Goal: Communication & Community: Answer question/provide support

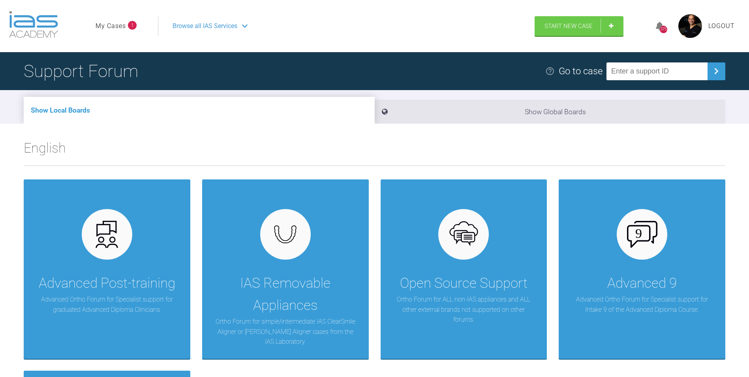
click at [113, 26] on link "My Cases" at bounding box center [111, 26] width 30 height 10
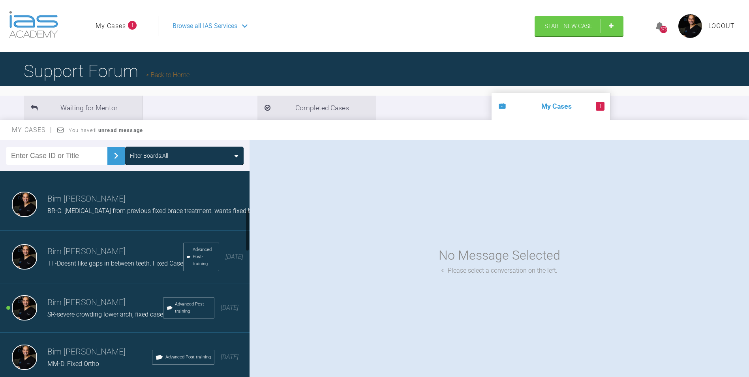
scroll to position [197, 0]
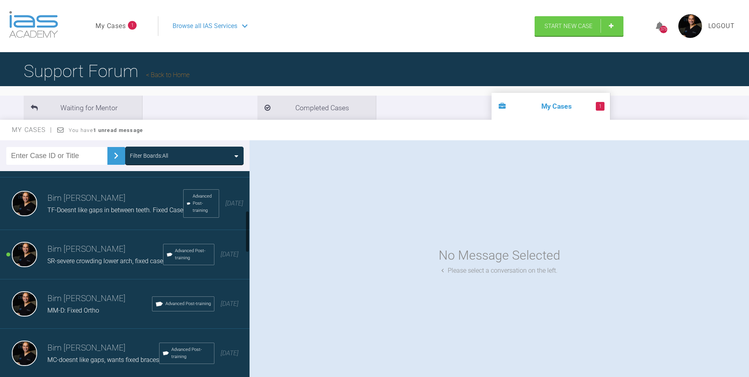
click at [80, 256] on h3 "Bim [PERSON_NAME]" at bounding box center [105, 248] width 116 height 13
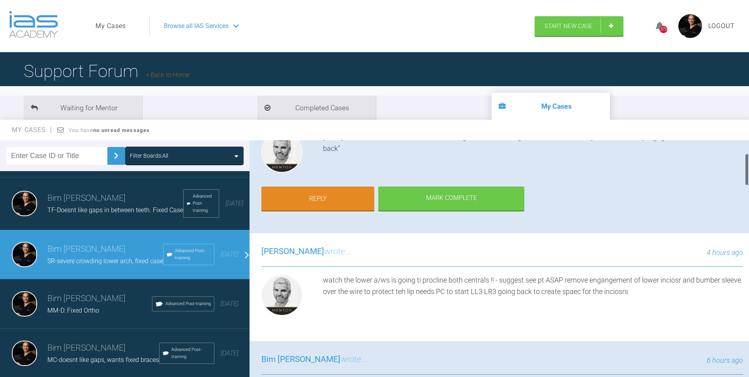
scroll to position [118, 0]
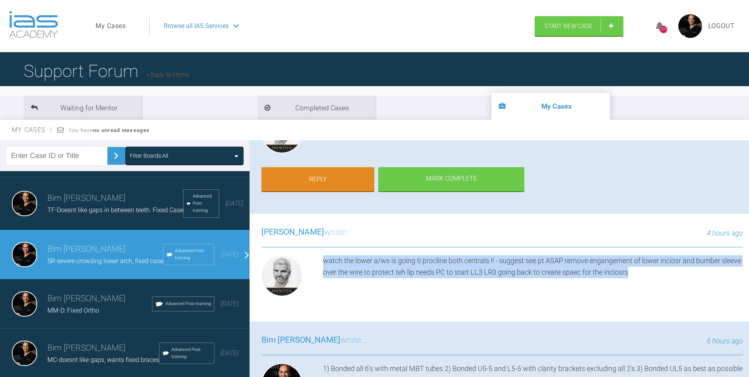
drag, startPoint x: 323, startPoint y: 261, endPoint x: 670, endPoint y: 275, distance: 346.8
click at [670, 275] on div "watch the lower a/ws is going ti procline both centrals !! - suggest see pt ASA…" at bounding box center [533, 277] width 420 height 44
drag, startPoint x: 670, startPoint y: 275, endPoint x: 618, endPoint y: 270, distance: 51.6
copy div "watch the lower a/ws is going ti procline both centrals !! - suggest see pt ASA…"
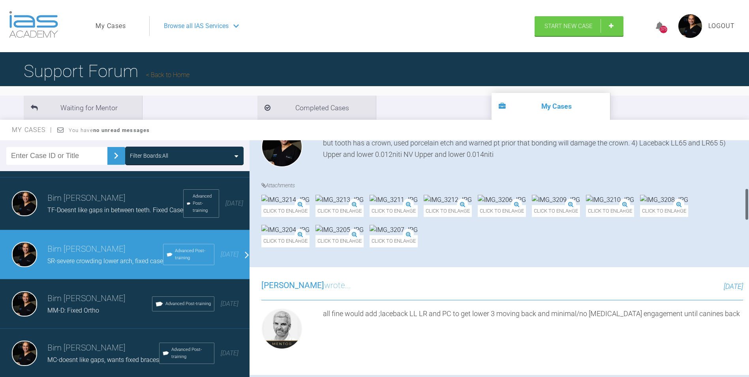
scroll to position [316, 0]
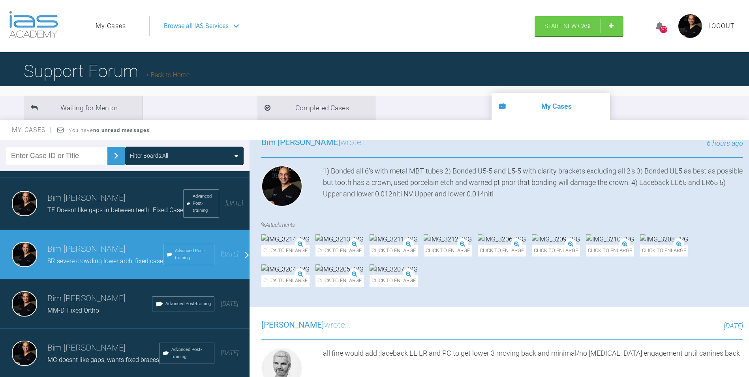
click at [297, 244] on img at bounding box center [285, 239] width 48 height 10
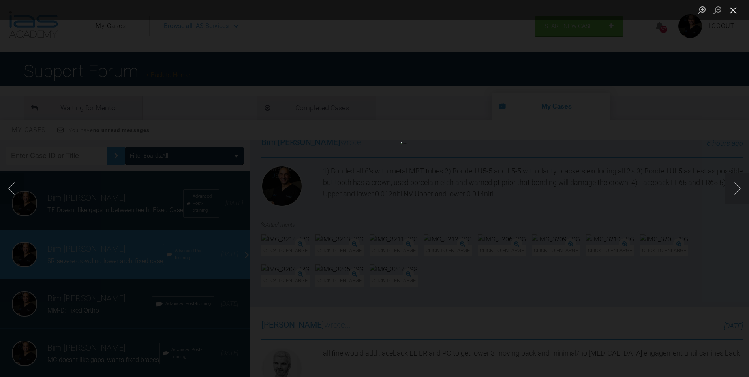
click at [733, 12] on button "Close lightbox" at bounding box center [733, 10] width 16 height 14
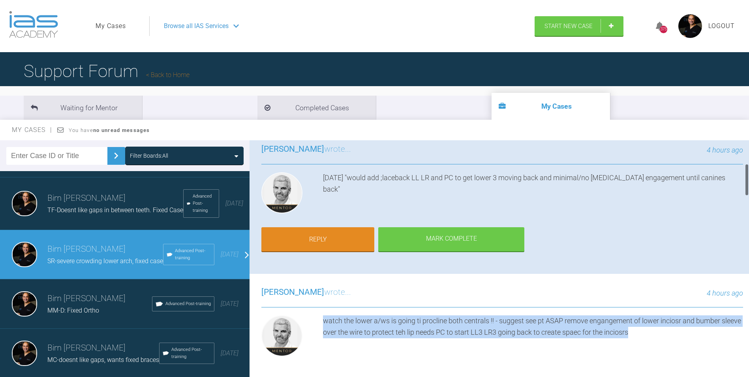
scroll to position [39, 0]
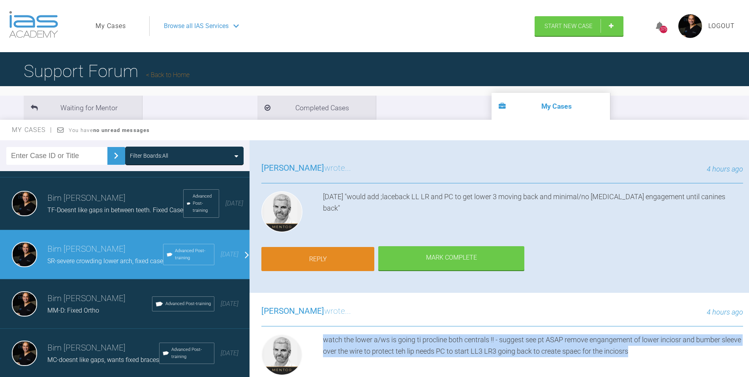
click at [332, 251] on link "Reply" at bounding box center [317, 259] width 113 height 24
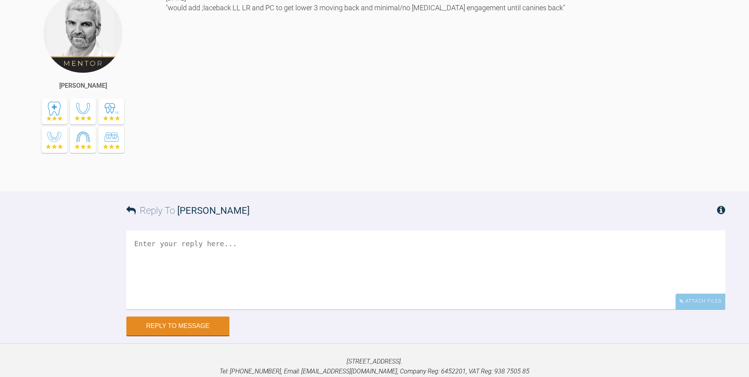
scroll to position [2629, 0]
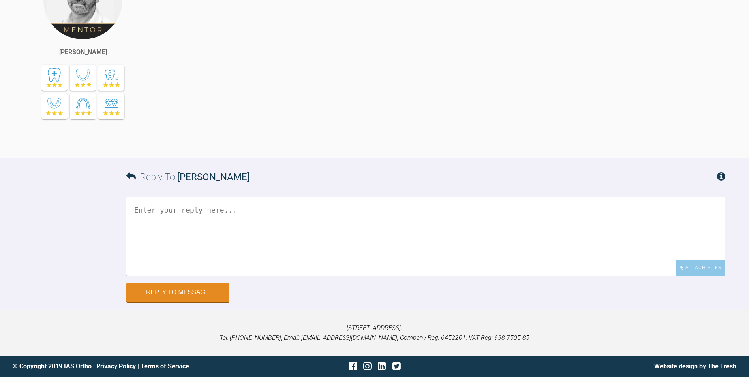
click at [246, 275] on textarea at bounding box center [425, 236] width 599 height 79
type textarea "yeah my bad, no probs will get her in asap"
click at [212, 302] on button "Reply to Message" at bounding box center [177, 292] width 103 height 19
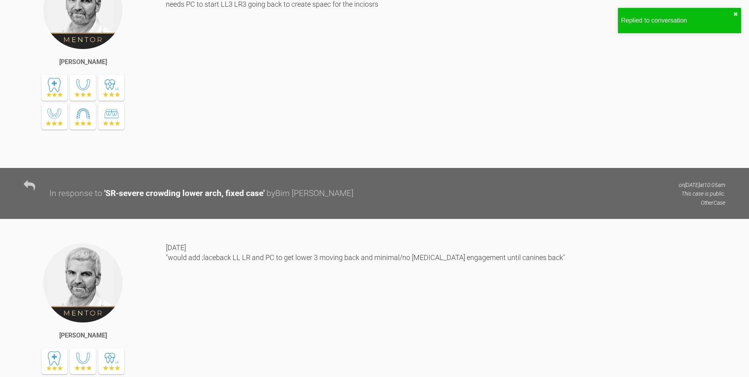
scroll to position [2084, 0]
